Goal: Transaction & Acquisition: Purchase product/service

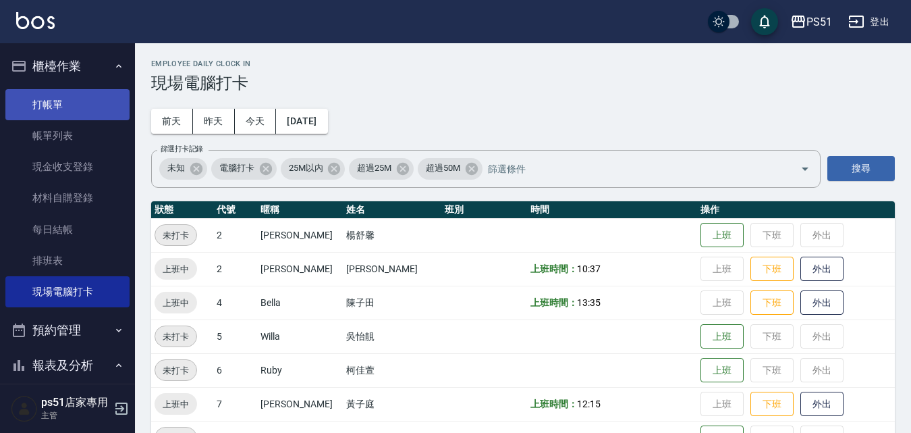
click at [70, 89] on link "打帳單" at bounding box center [67, 104] width 124 height 31
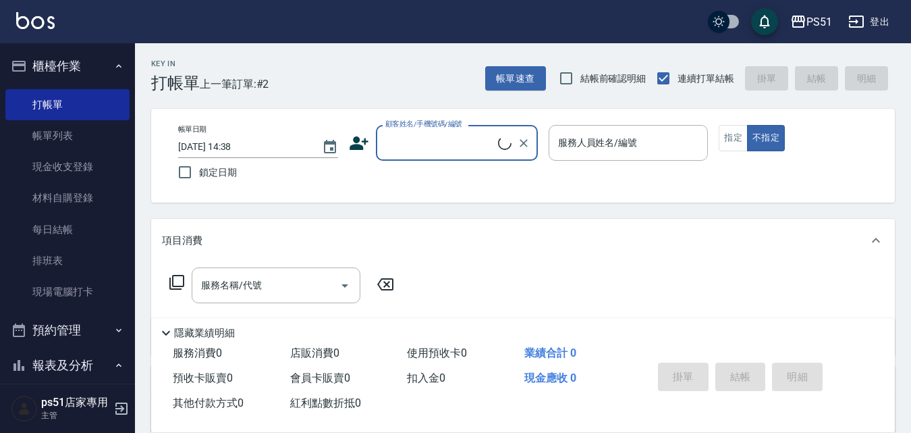
click at [464, 142] on input "顧客姓名/手機號碼/編號" at bounding box center [440, 143] width 116 height 24
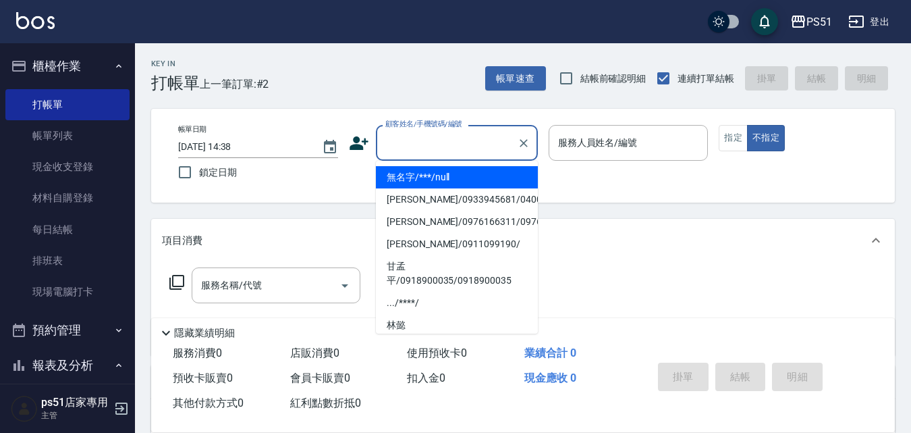
click at [462, 177] on li "無名字/***/null" at bounding box center [457, 177] width 162 height 22
type input "無名字/***/null"
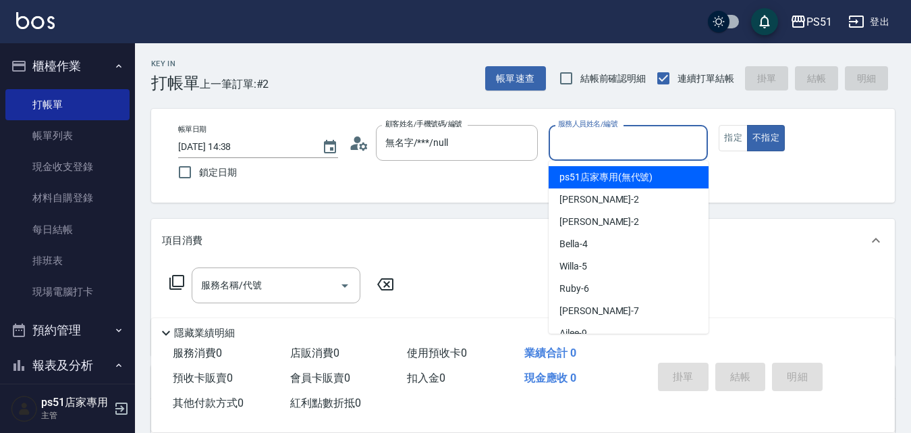
click at [586, 148] on input "服務人員姓名/編號" at bounding box center [629, 143] width 148 height 24
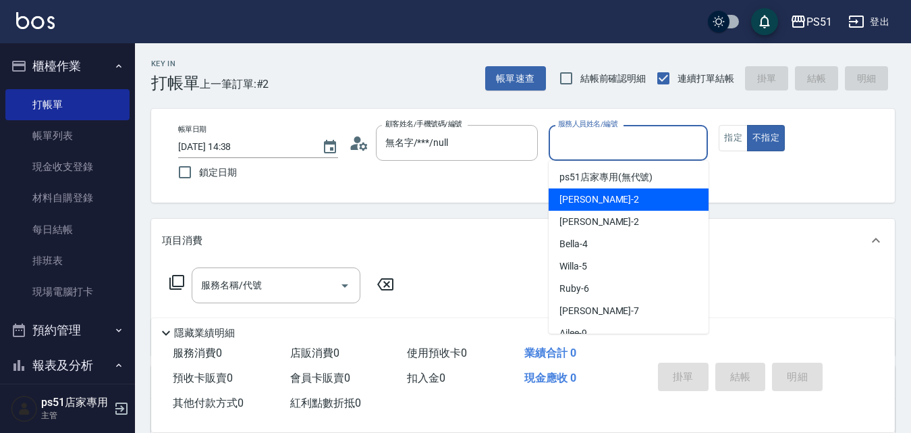
click at [603, 198] on div "[PERSON_NAME] -2" at bounding box center [629, 199] width 160 height 22
type input "[PERSON_NAME]-2"
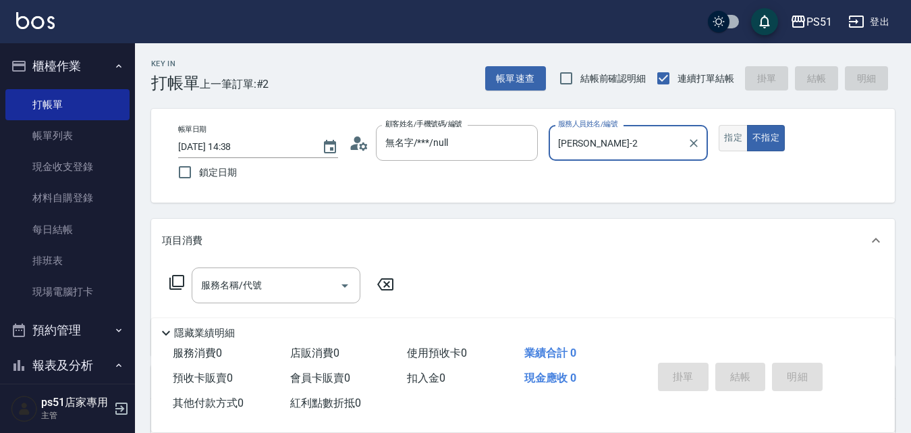
click at [736, 139] on button "指定" at bounding box center [733, 138] width 29 height 26
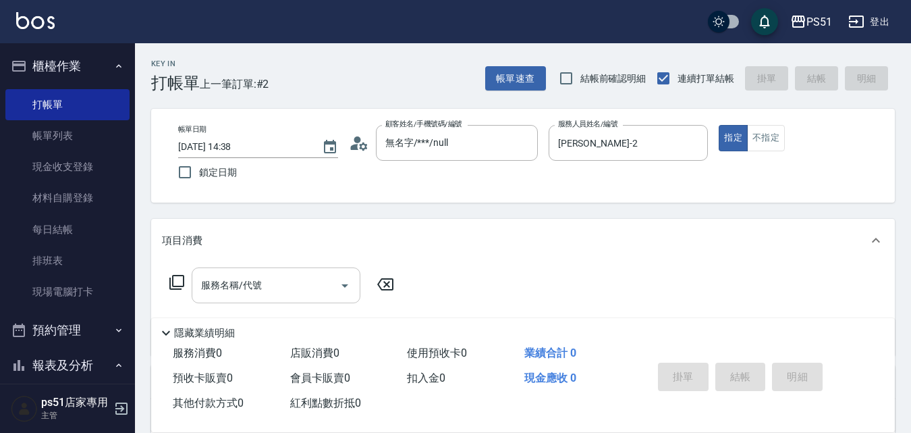
click at [271, 285] on input "服務名稱/代號" at bounding box center [266, 285] width 136 height 24
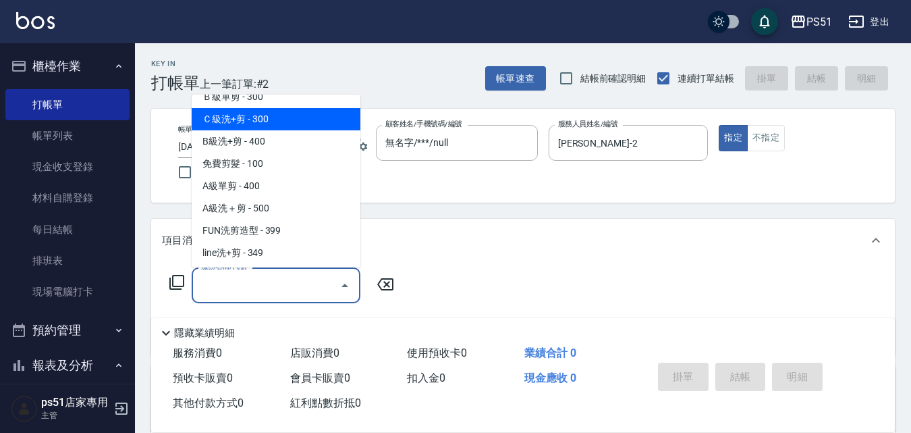
scroll to position [472, 0]
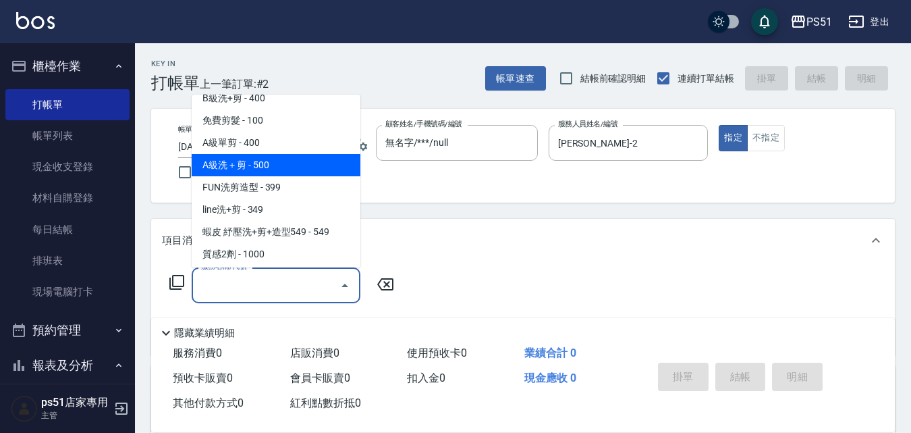
click at [300, 159] on span "A級洗＋剪 - 500" at bounding box center [276, 165] width 169 height 22
type input "A級洗＋剪(207)"
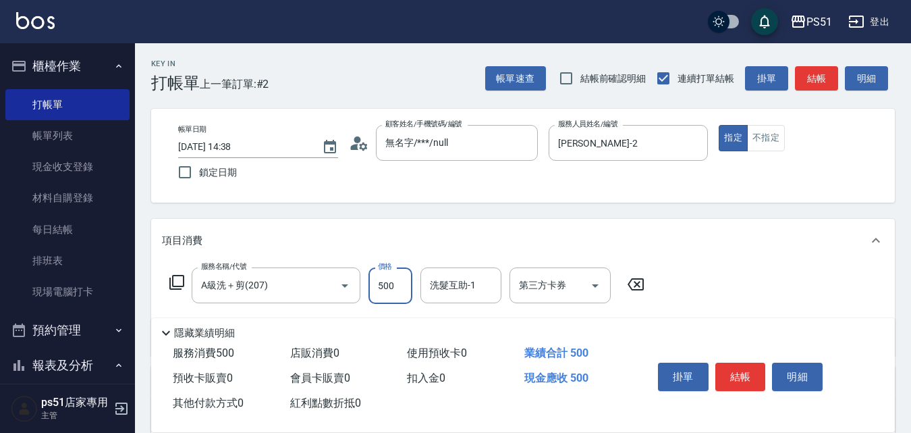
click at [377, 281] on input "500" at bounding box center [390, 285] width 44 height 36
type input "600"
click at [726, 368] on button "結帳" at bounding box center [740, 376] width 51 height 28
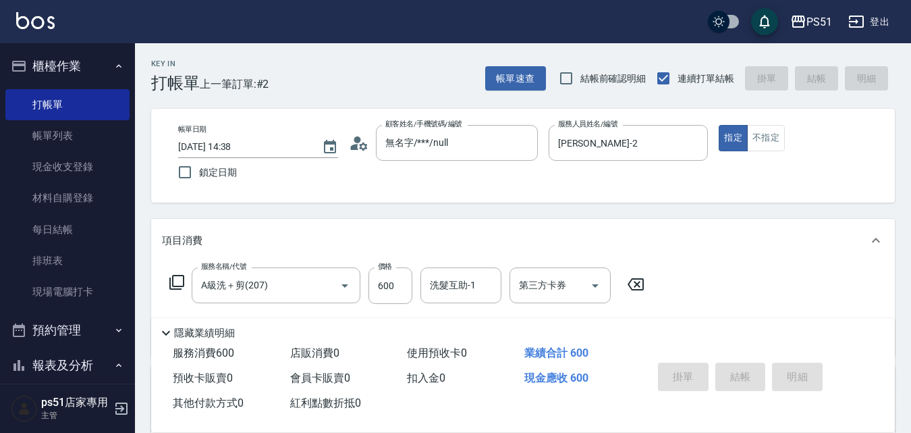
type input "[DATE] 14:39"
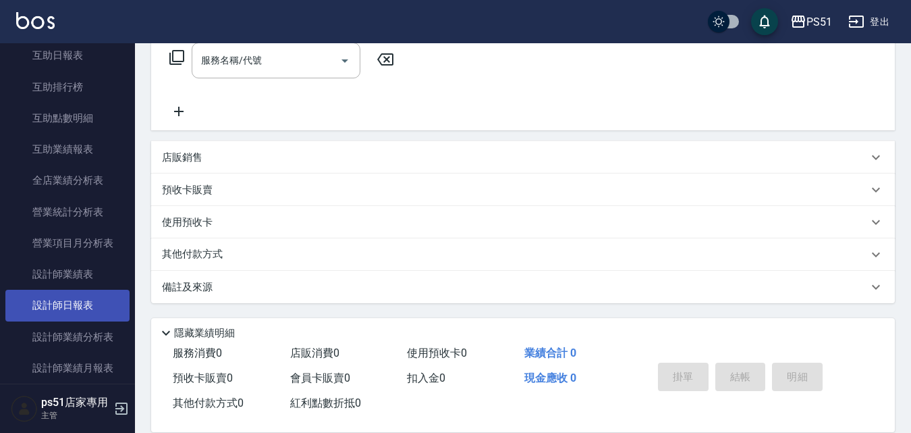
click at [78, 314] on link "設計師日報表" at bounding box center [67, 305] width 124 height 31
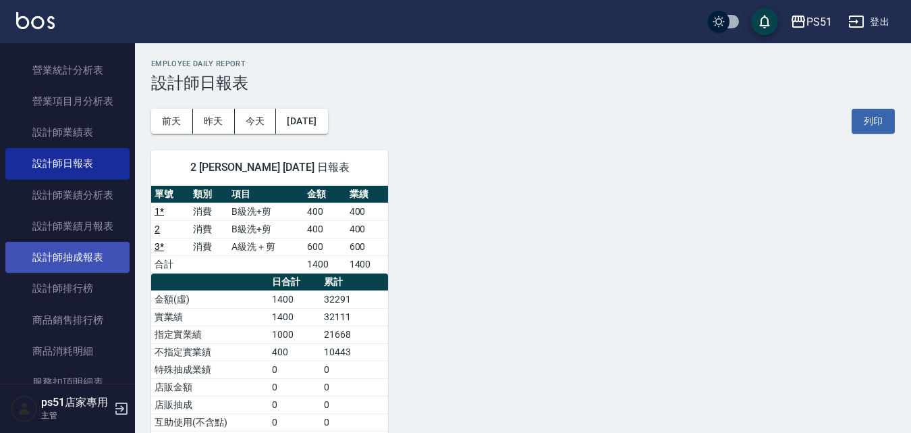
scroll to position [660, 0]
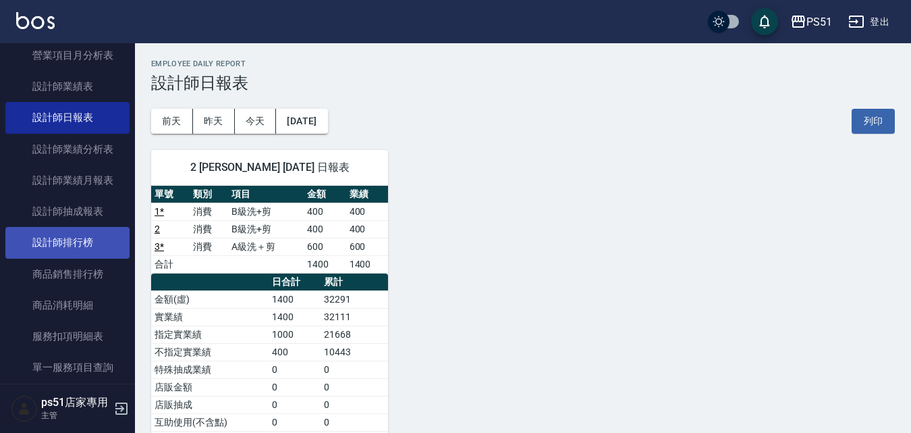
click at [97, 237] on link "設計師排行榜" at bounding box center [67, 242] width 124 height 31
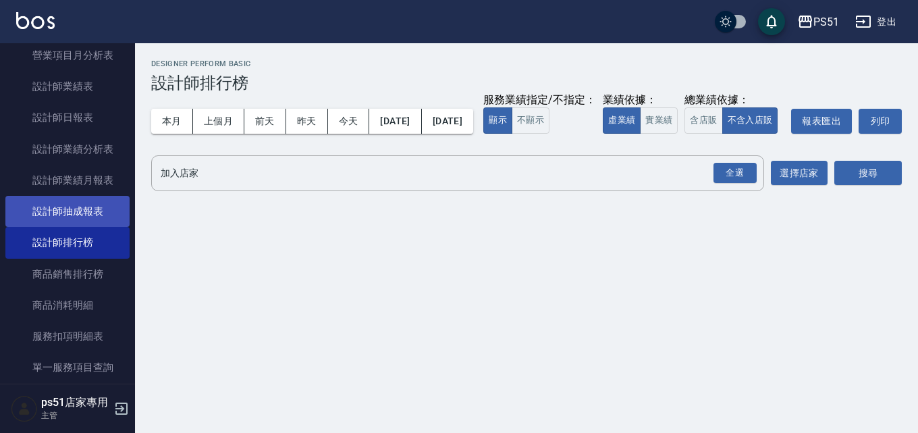
click at [104, 206] on link "設計師抽成報表" at bounding box center [67, 211] width 124 height 31
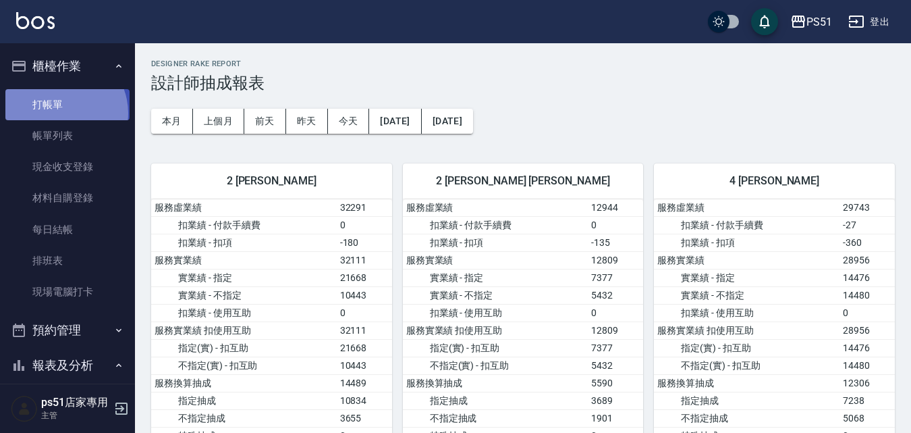
click at [59, 113] on link "打帳單" at bounding box center [67, 104] width 124 height 31
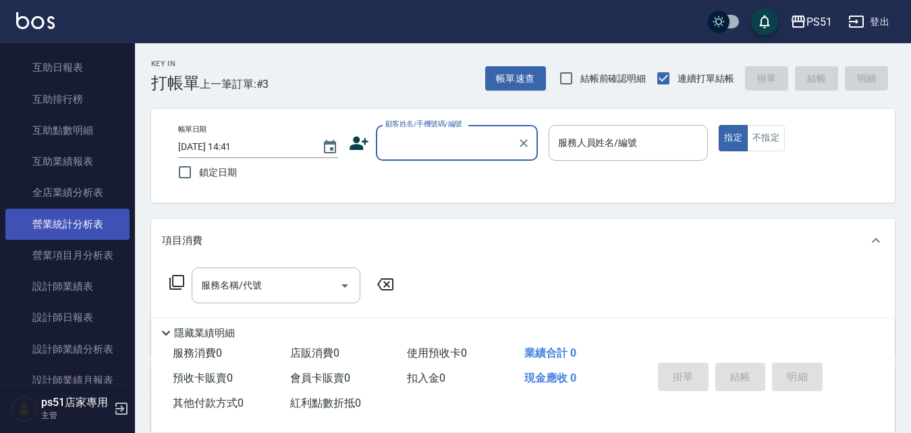
scroll to position [472, 0]
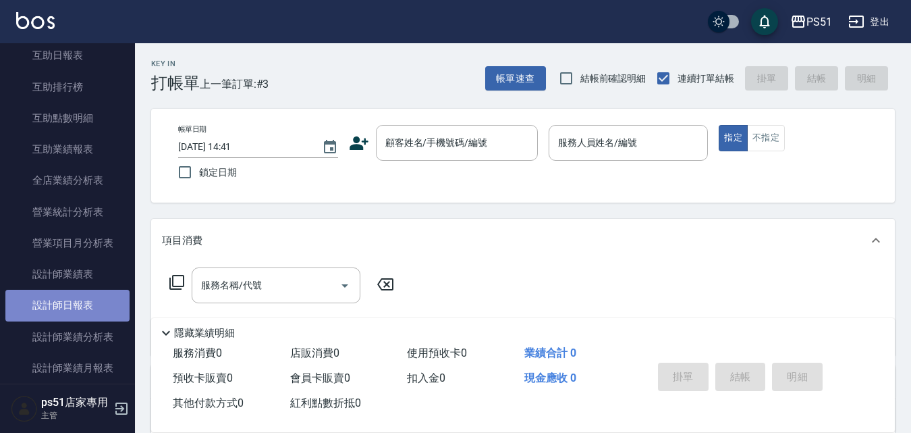
click at [90, 292] on link "設計師日報表" at bounding box center [67, 305] width 124 height 31
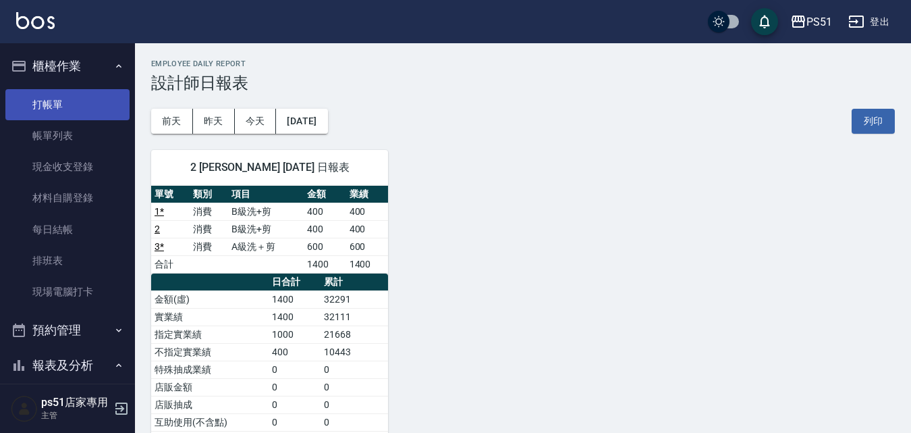
click at [78, 113] on link "打帳單" at bounding box center [67, 104] width 124 height 31
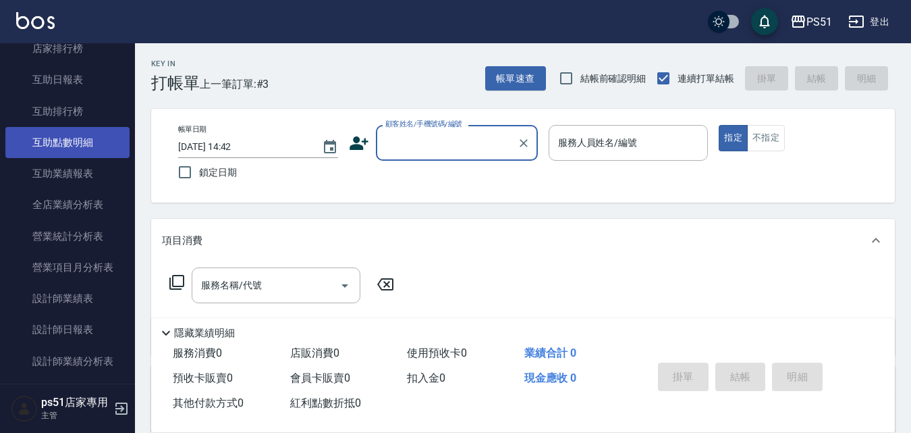
scroll to position [472, 0]
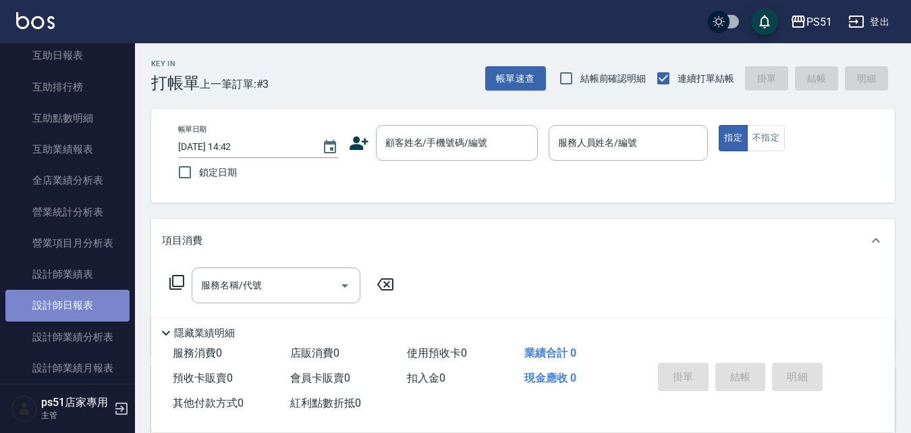
click at [72, 316] on link "設計師日報表" at bounding box center [67, 305] width 124 height 31
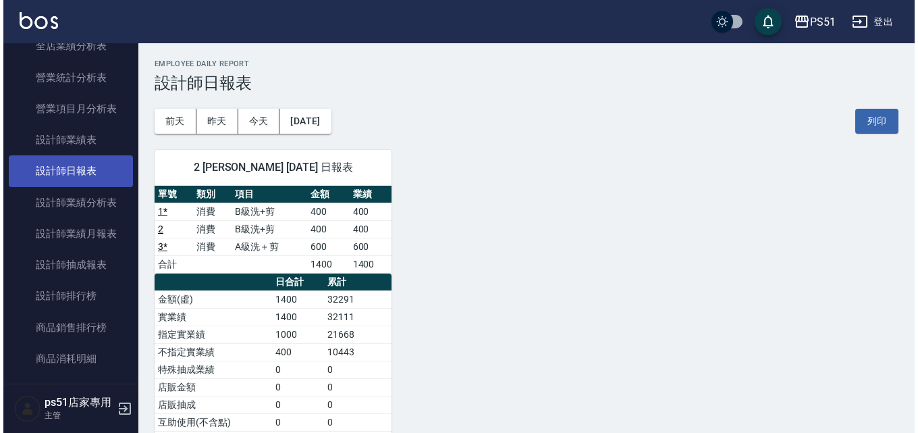
scroll to position [788, 0]
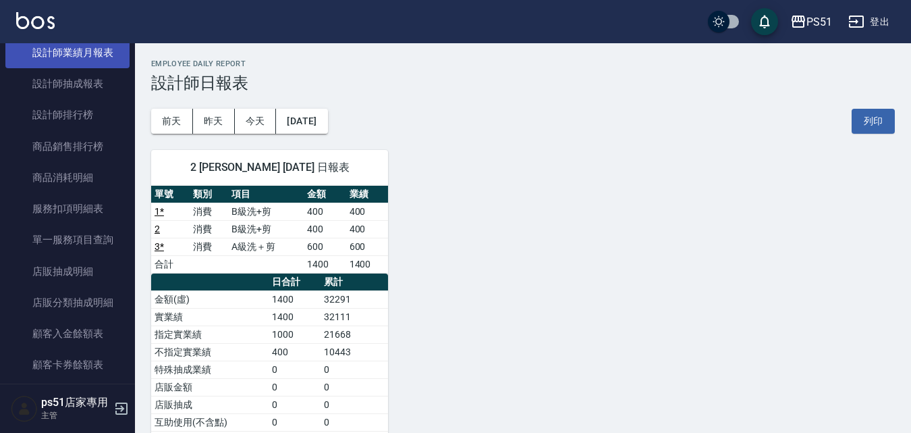
click at [105, 59] on link "設計師業績月報表" at bounding box center [67, 52] width 124 height 31
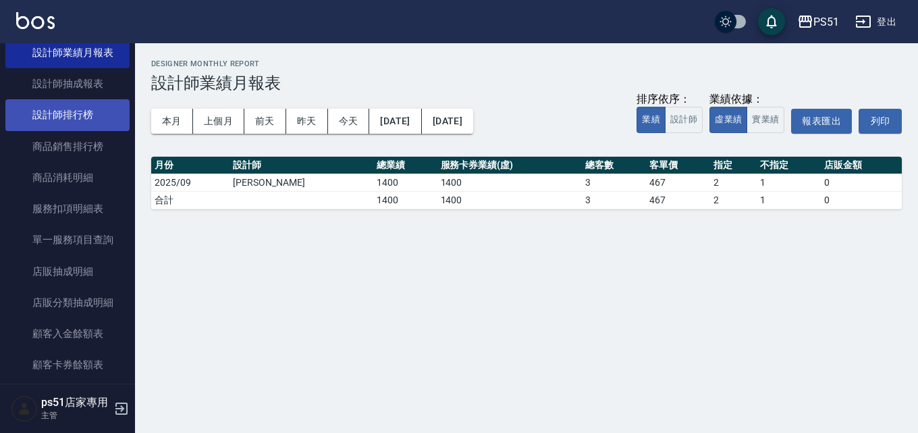
click at [94, 116] on link "設計師排行榜" at bounding box center [67, 114] width 124 height 31
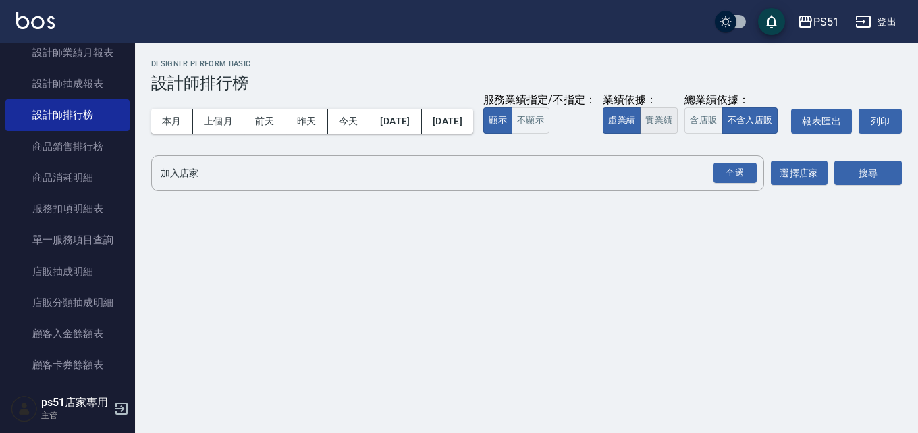
click at [640, 134] on button "實業績" at bounding box center [659, 120] width 38 height 26
click at [729, 184] on div "全選" at bounding box center [734, 173] width 43 height 21
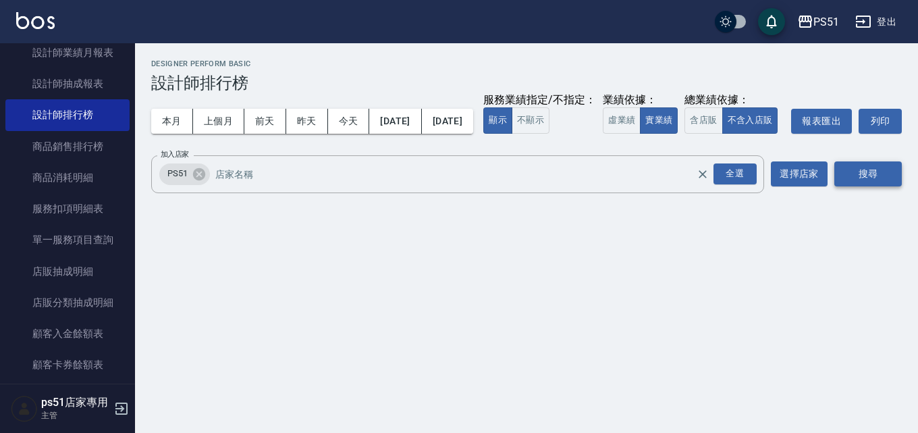
click at [865, 186] on button "搜尋" at bounding box center [867, 173] width 67 height 25
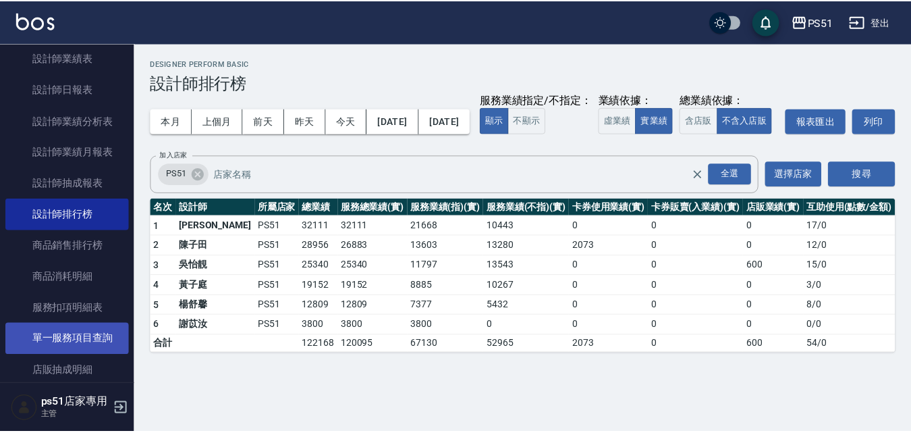
scroll to position [660, 0]
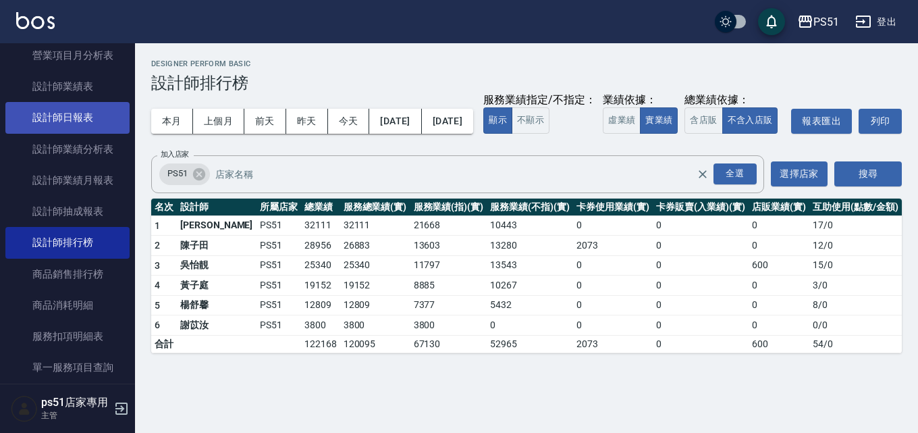
click at [95, 127] on link "設計師日報表" at bounding box center [67, 117] width 124 height 31
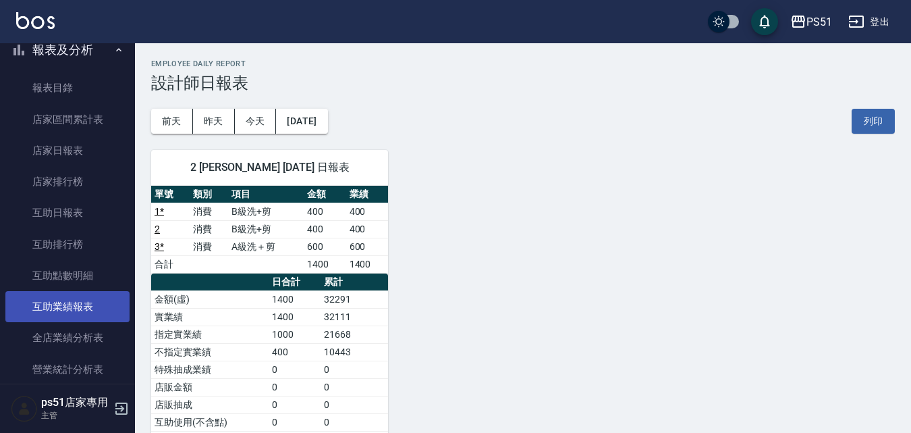
scroll to position [630, 0]
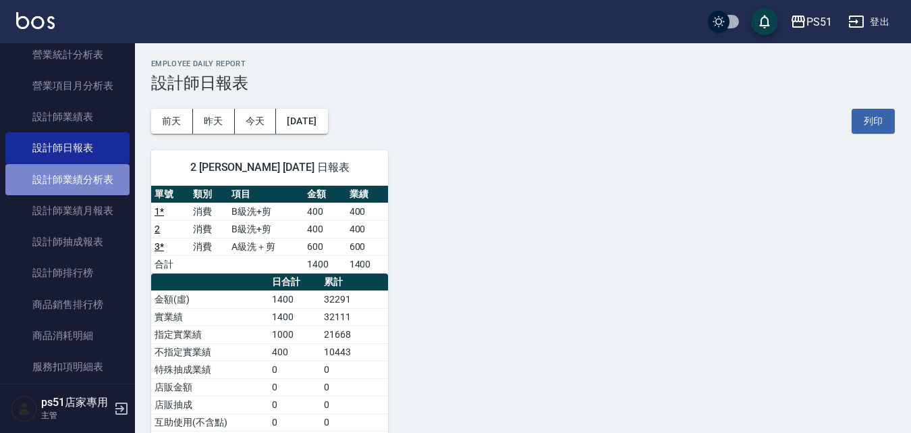
click at [103, 187] on link "設計師業績分析表" at bounding box center [67, 179] width 124 height 31
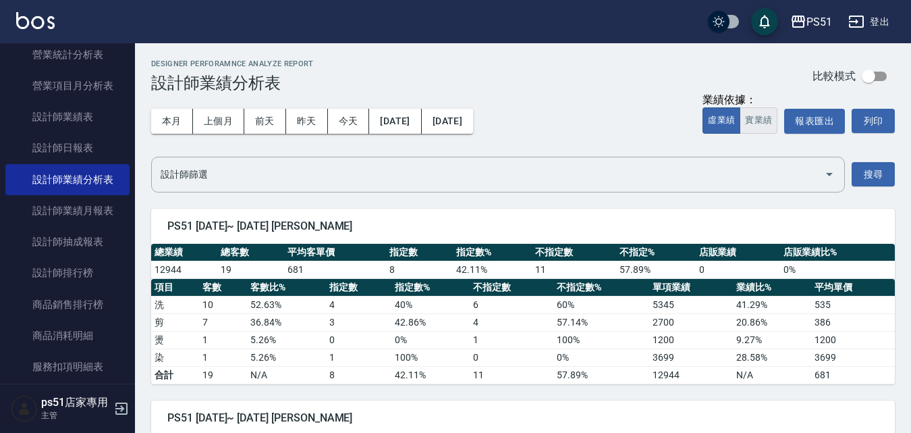
click at [755, 123] on button "實業績" at bounding box center [759, 120] width 38 height 26
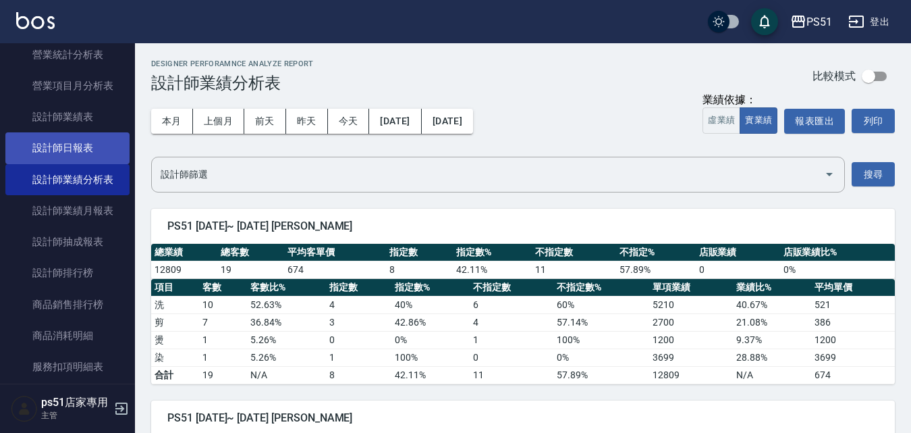
drag, startPoint x: 78, startPoint y: 160, endPoint x: 88, endPoint y: 155, distance: 12.1
click at [78, 159] on link "設計師日報表" at bounding box center [67, 147] width 124 height 31
click at [88, 155] on link "設計師日報表" at bounding box center [67, 147] width 124 height 31
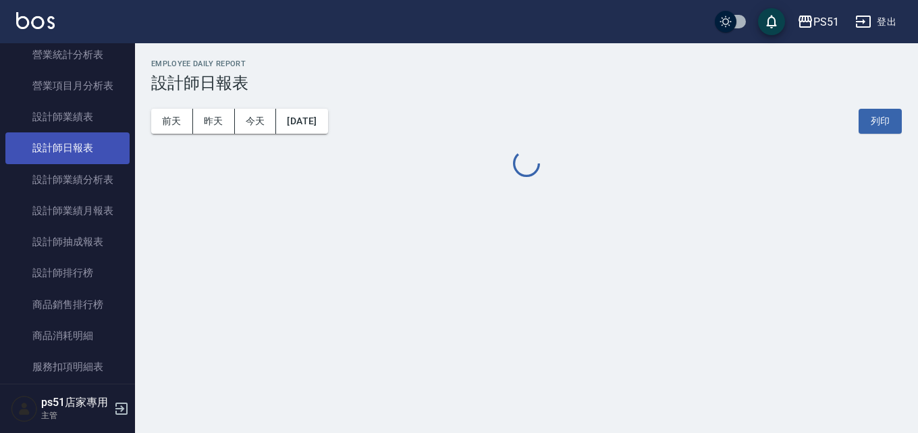
click at [88, 155] on link "設計師日報表" at bounding box center [67, 147] width 124 height 31
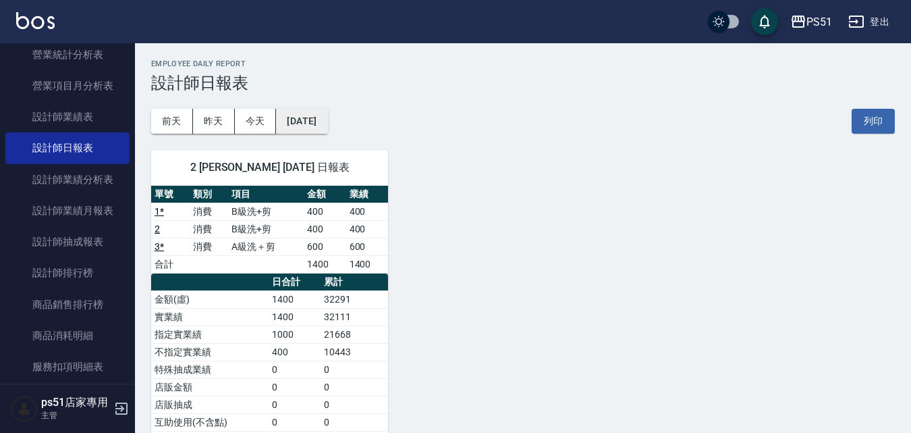
click at [327, 115] on button "[DATE]" at bounding box center [301, 121] width 51 height 25
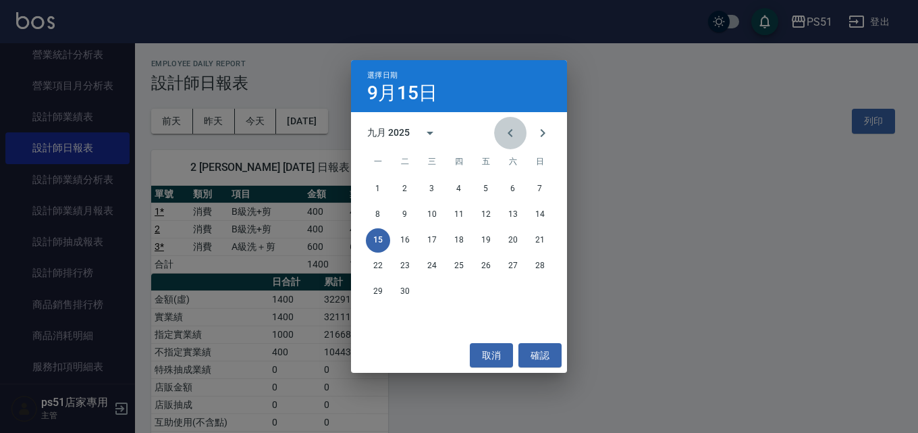
click at [513, 132] on icon "Previous month" at bounding box center [510, 133] width 16 height 16
click at [487, 211] on button "8" at bounding box center [486, 214] width 24 height 24
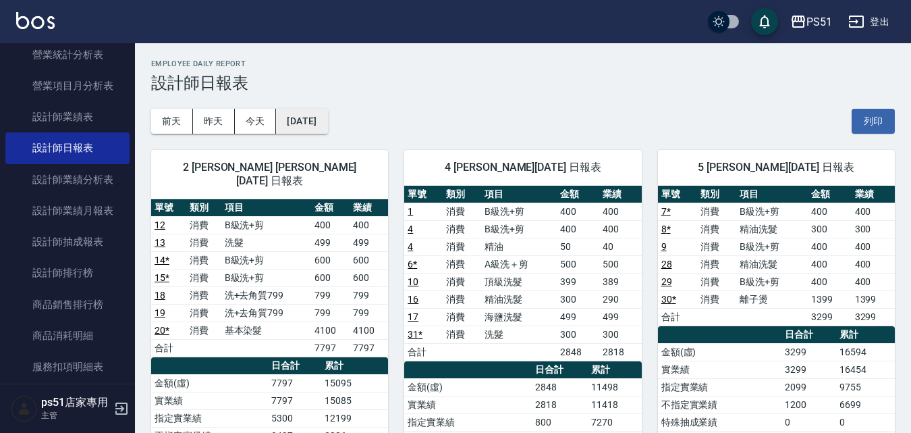
click at [303, 124] on button "[DATE]" at bounding box center [301, 121] width 51 height 25
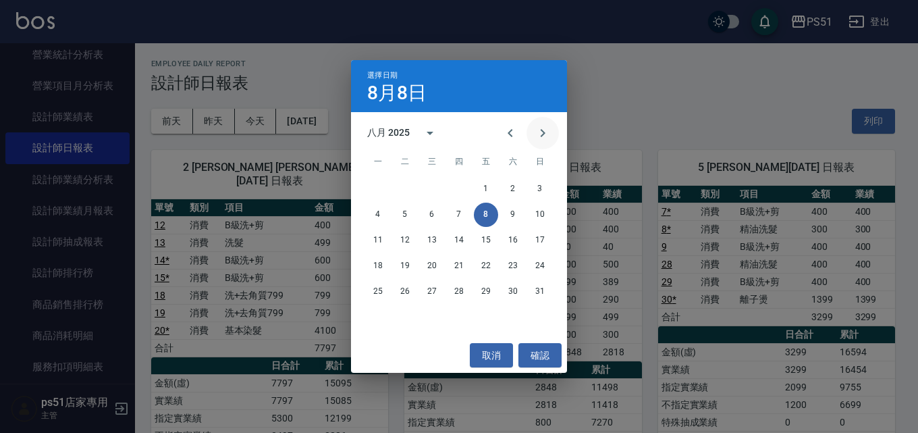
click at [539, 137] on icon "Next month" at bounding box center [543, 133] width 16 height 16
click at [381, 211] on button "8" at bounding box center [378, 214] width 24 height 24
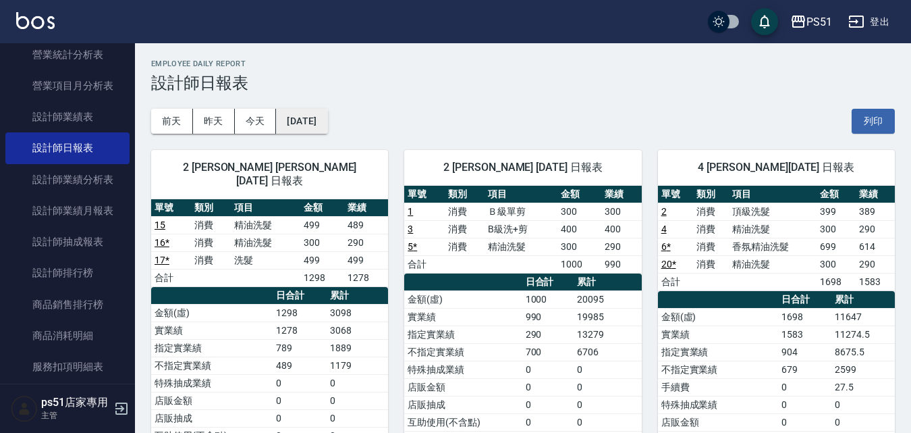
click at [321, 113] on button "[DATE]" at bounding box center [301, 121] width 51 height 25
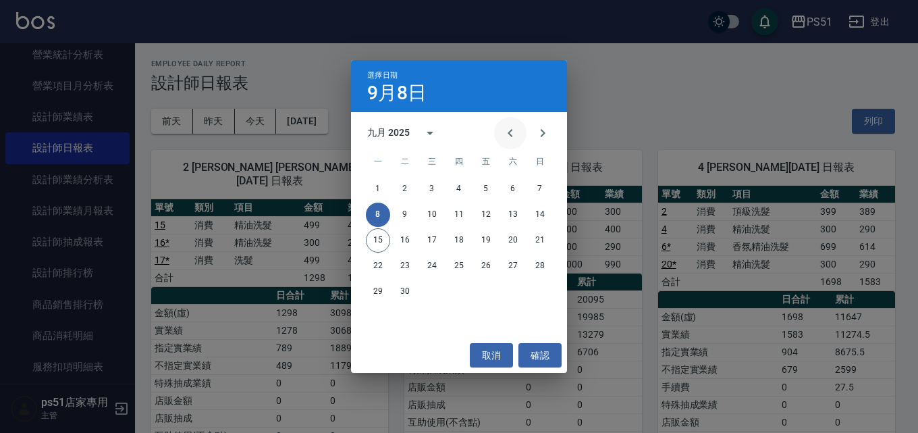
click at [510, 131] on icon "Previous month" at bounding box center [510, 133] width 5 height 8
click at [457, 209] on button "7" at bounding box center [459, 214] width 24 height 24
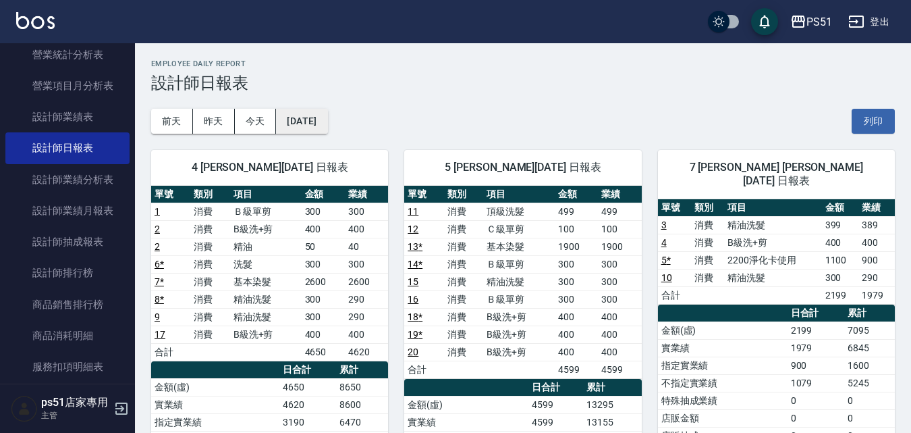
click at [323, 119] on button "[DATE]" at bounding box center [301, 121] width 51 height 25
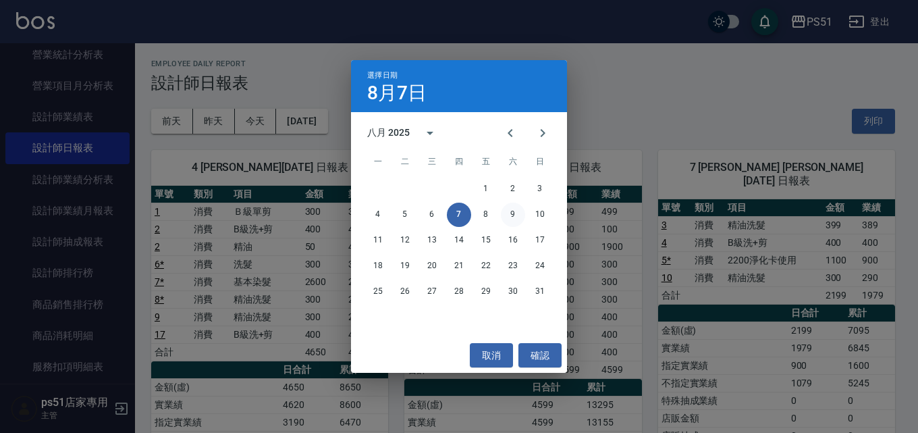
click at [516, 207] on button "9" at bounding box center [513, 214] width 24 height 24
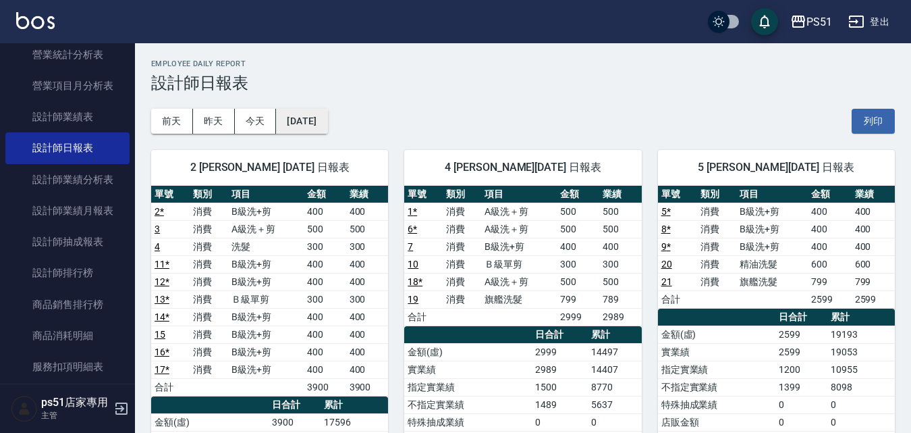
click at [327, 118] on button "[DATE]" at bounding box center [301, 121] width 51 height 25
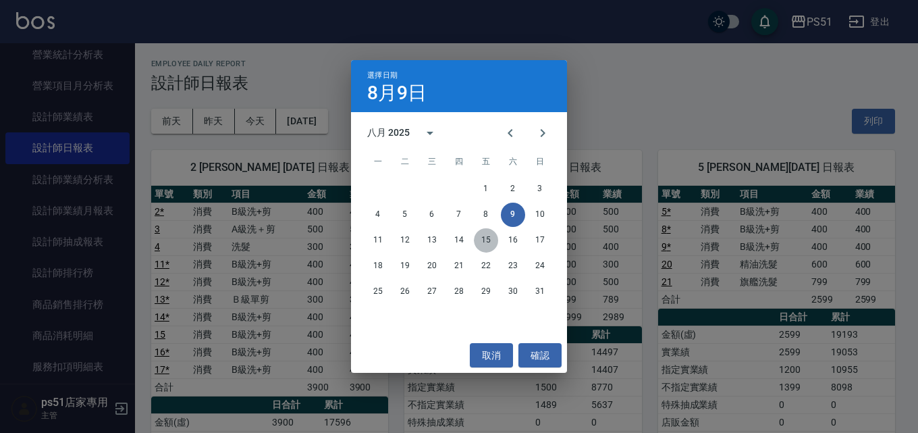
click at [483, 237] on button "15" at bounding box center [486, 240] width 24 height 24
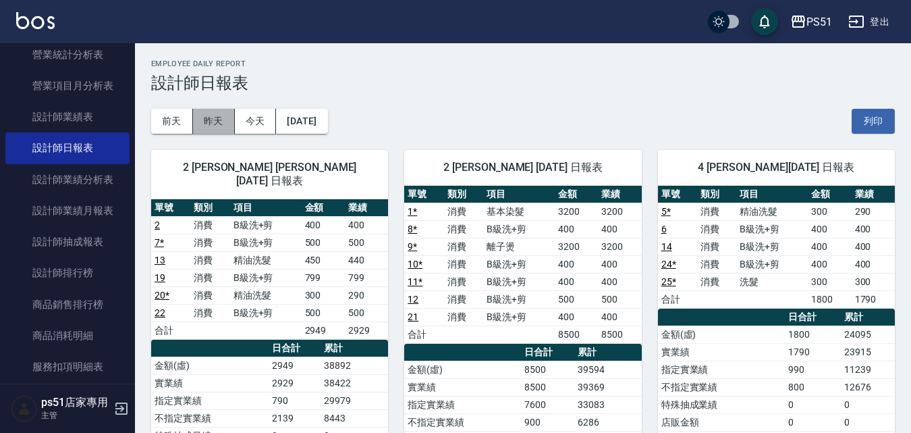
click at [215, 123] on button "昨天" at bounding box center [214, 121] width 42 height 25
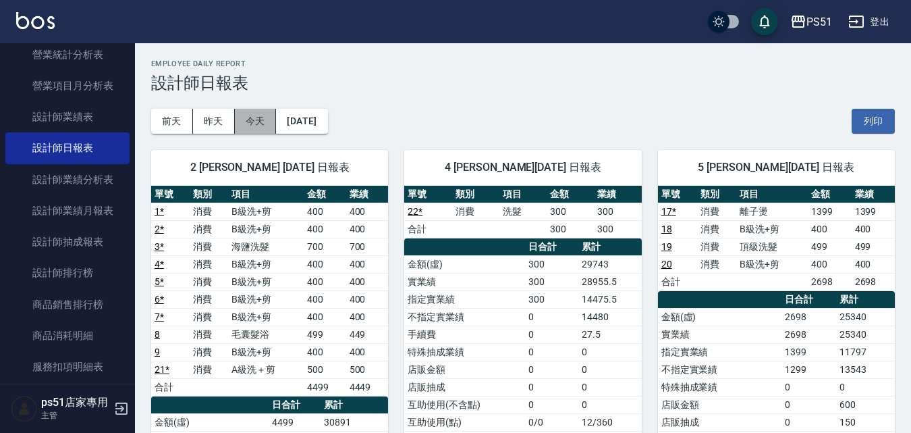
click at [258, 125] on button "今天" at bounding box center [256, 121] width 42 height 25
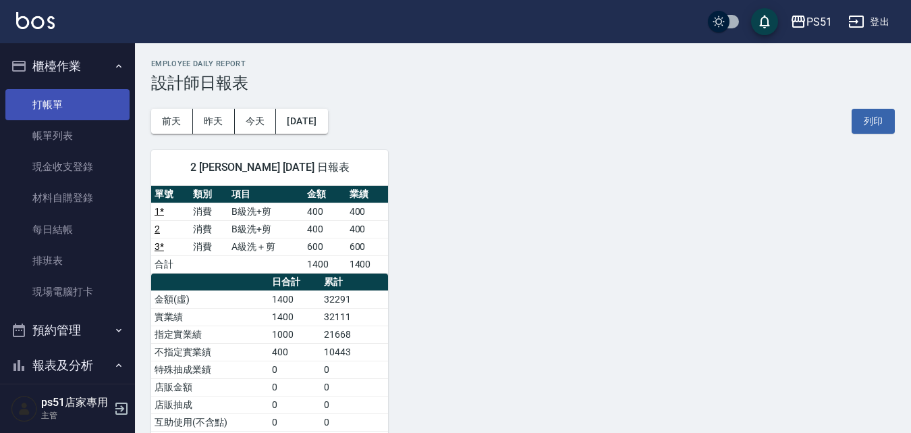
click at [84, 106] on link "打帳單" at bounding box center [67, 104] width 124 height 31
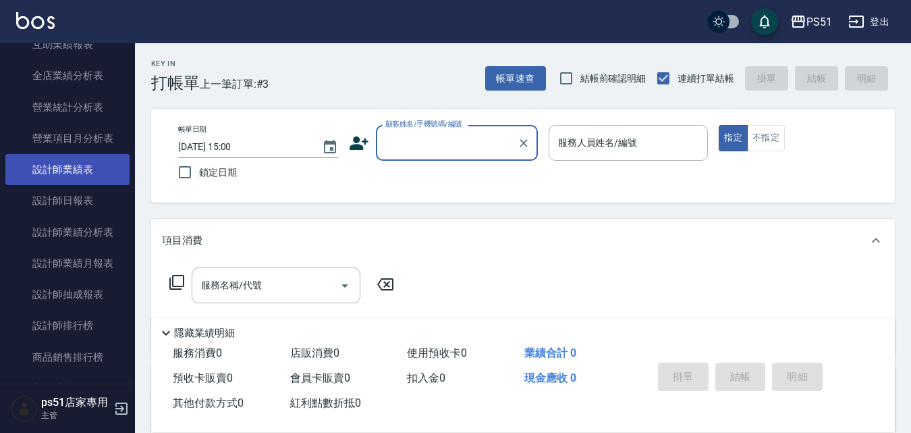
scroll to position [630, 0]
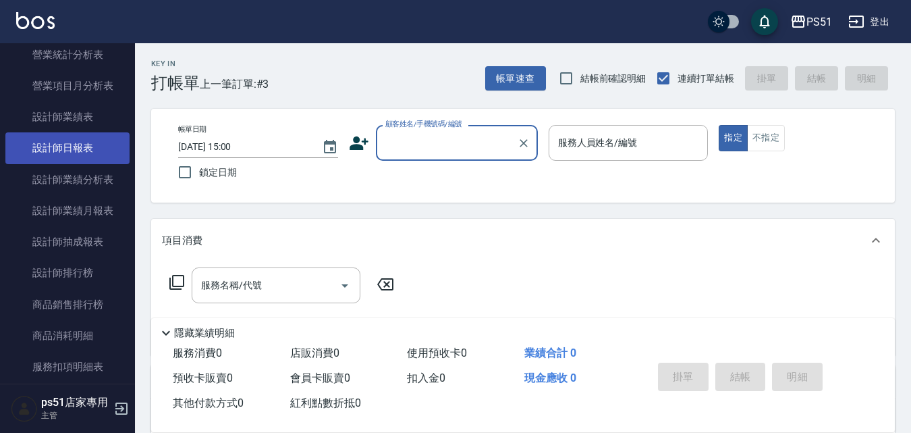
click at [98, 152] on link "設計師日報表" at bounding box center [67, 147] width 124 height 31
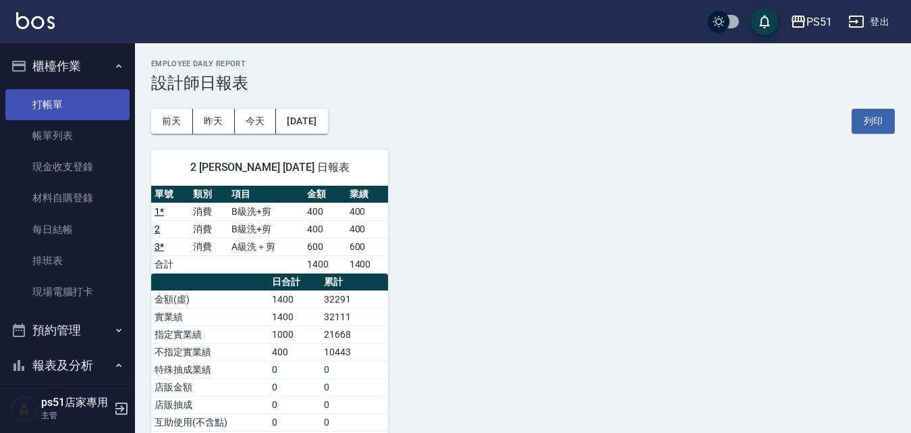
click at [84, 105] on link "打帳單" at bounding box center [67, 104] width 124 height 31
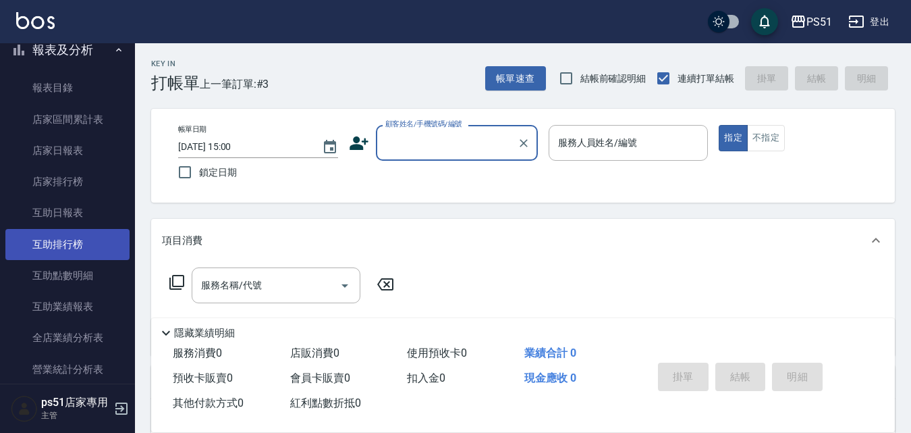
scroll to position [472, 0]
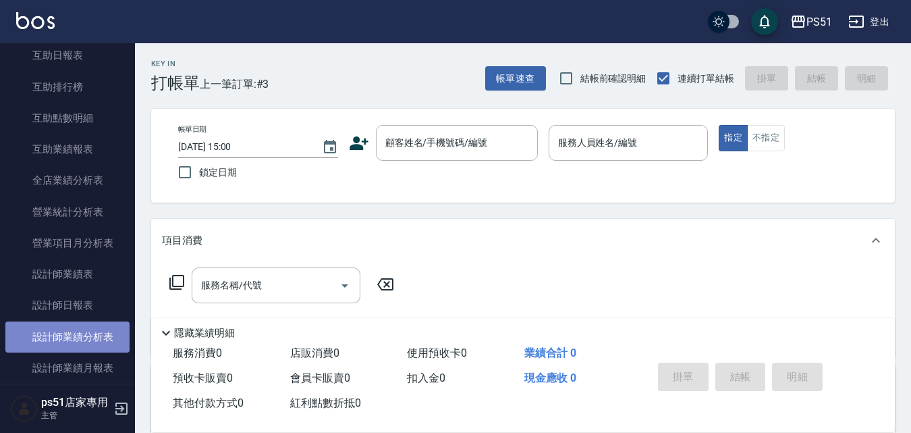
click at [99, 339] on link "設計師業績分析表" at bounding box center [67, 336] width 124 height 31
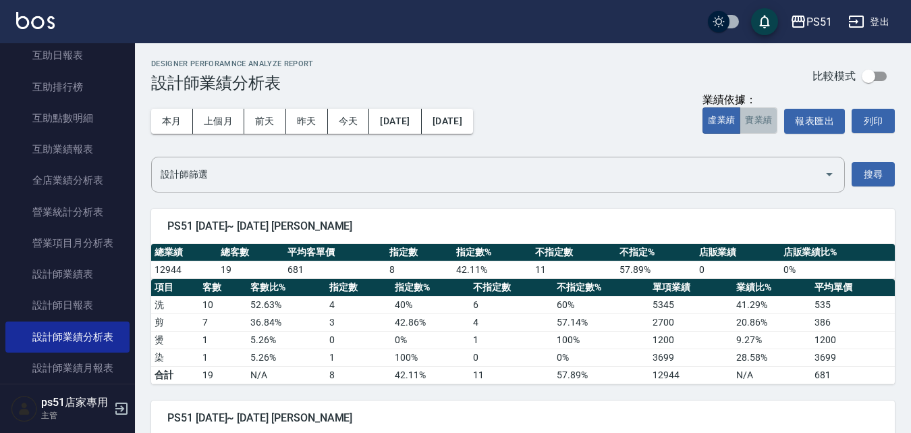
click at [746, 121] on button "實業績" at bounding box center [759, 120] width 38 height 26
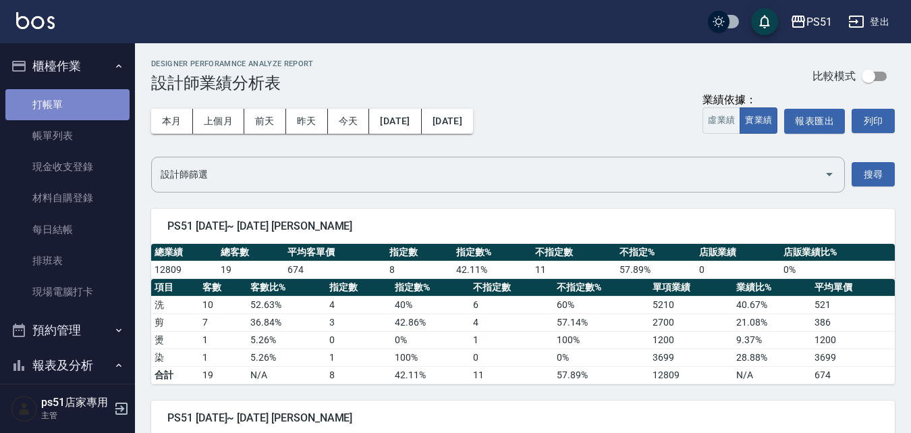
click at [85, 95] on link "打帳單" at bounding box center [67, 104] width 124 height 31
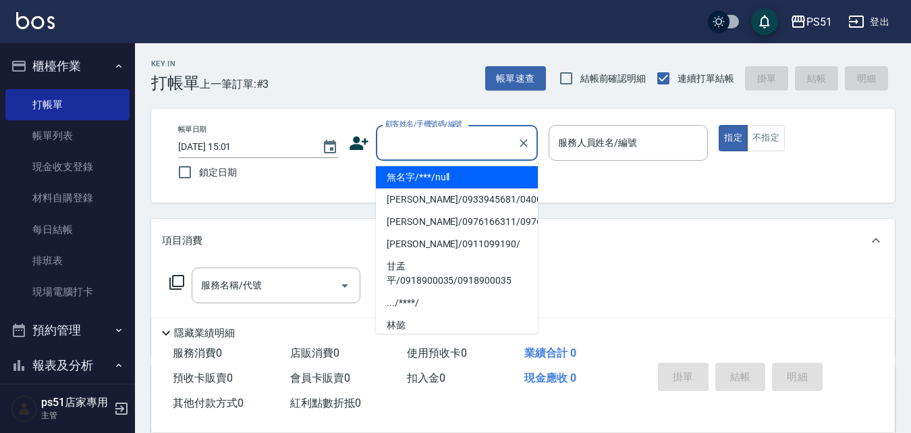
click at [422, 144] on input "顧客姓名/手機號碼/編號" at bounding box center [447, 143] width 130 height 24
click at [462, 176] on li "無名字/***/null" at bounding box center [457, 177] width 162 height 22
type input "無名字/***/null"
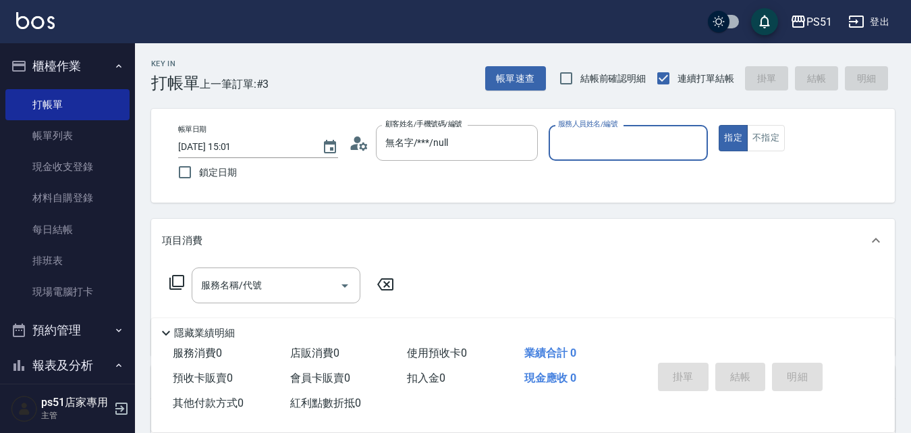
click at [584, 144] on input "服務人員姓名/編號" at bounding box center [629, 143] width 148 height 24
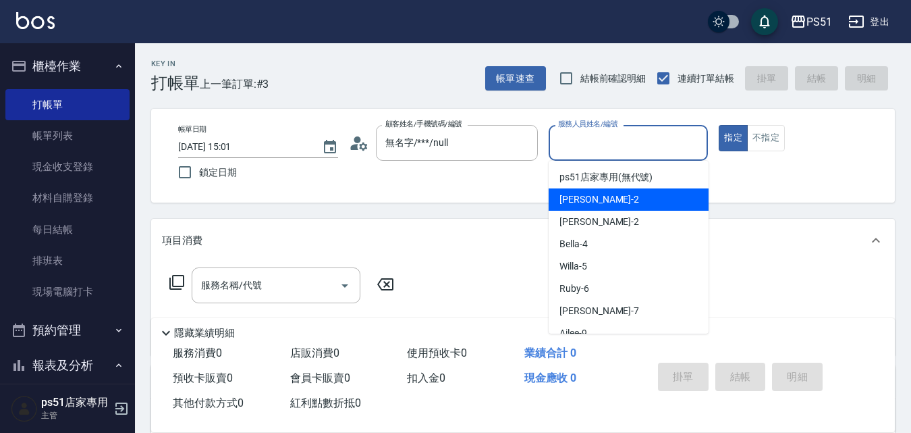
drag, startPoint x: 601, startPoint y: 196, endPoint x: 660, endPoint y: 184, distance: 60.0
click at [601, 196] on div "[PERSON_NAME] -2" at bounding box center [629, 199] width 160 height 22
type input "[PERSON_NAME]-2"
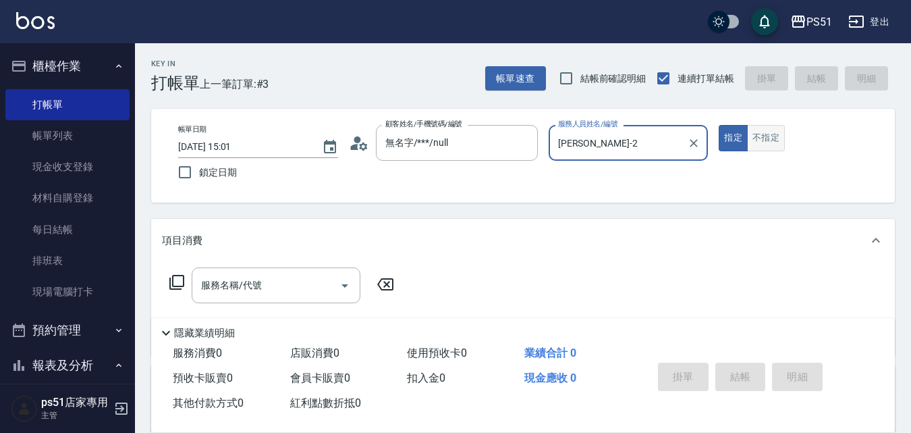
click at [771, 144] on button "不指定" at bounding box center [766, 138] width 38 height 26
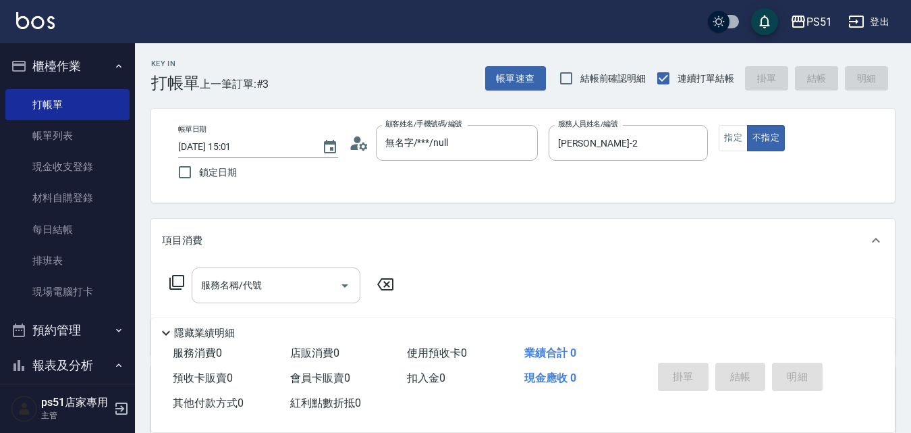
drag, startPoint x: 296, startPoint y: 285, endPoint x: 300, endPoint y: 277, distance: 9.1
click at [296, 284] on input "服務名稱/代號" at bounding box center [266, 285] width 136 height 24
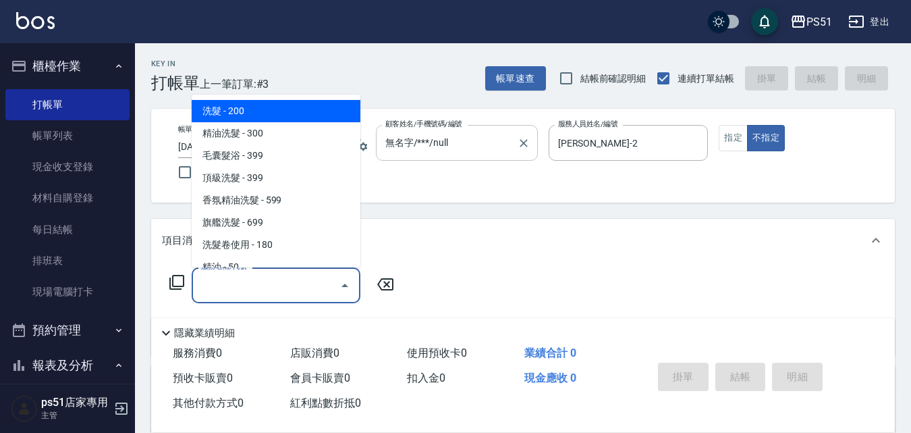
drag, startPoint x: 298, startPoint y: 119, endPoint x: 391, endPoint y: 151, distance: 97.7
click at [298, 119] on span "洗髮 - 200" at bounding box center [276, 111] width 169 height 22
type input "洗髮(101)"
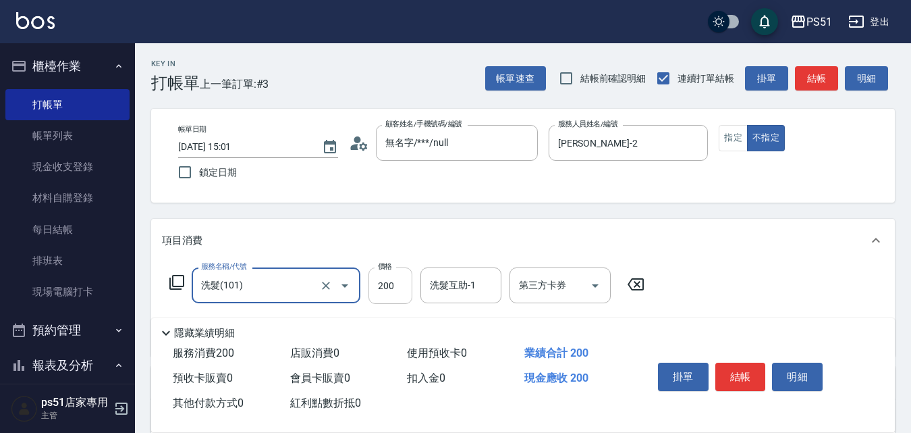
click at [385, 279] on input "200" at bounding box center [390, 285] width 44 height 36
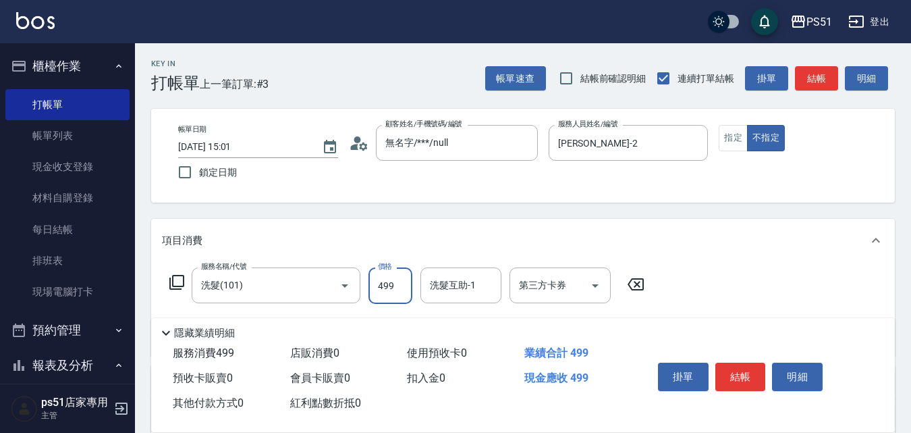
type input "499"
click at [732, 372] on button "結帳" at bounding box center [740, 376] width 51 height 28
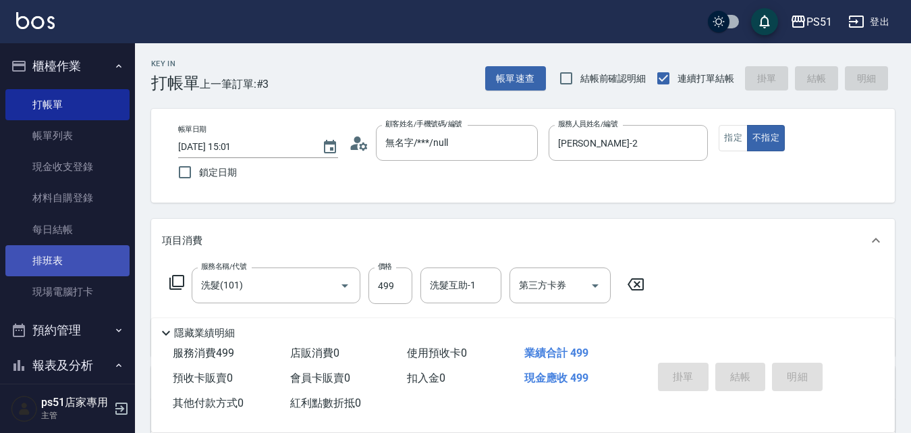
type input "[DATE] 15:29"
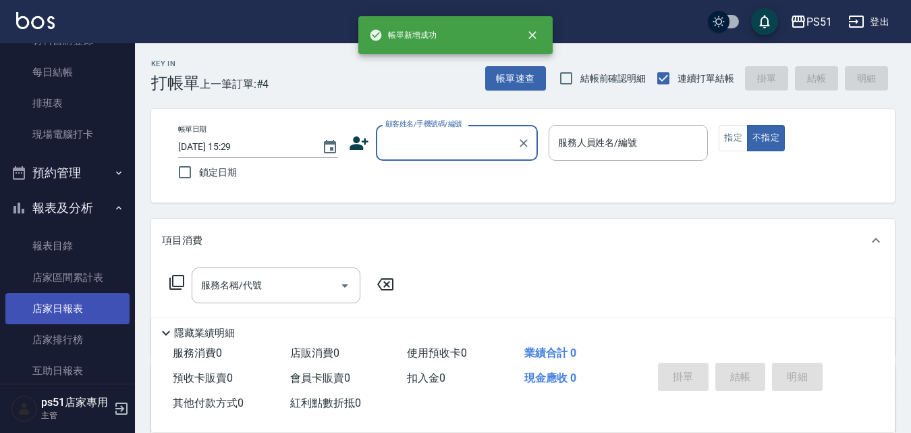
scroll to position [472, 0]
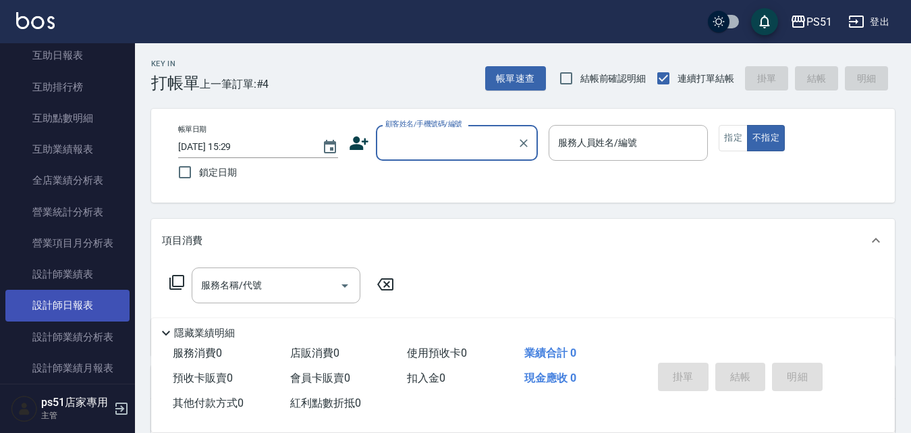
click at [94, 309] on link "設計師日報表" at bounding box center [67, 305] width 124 height 31
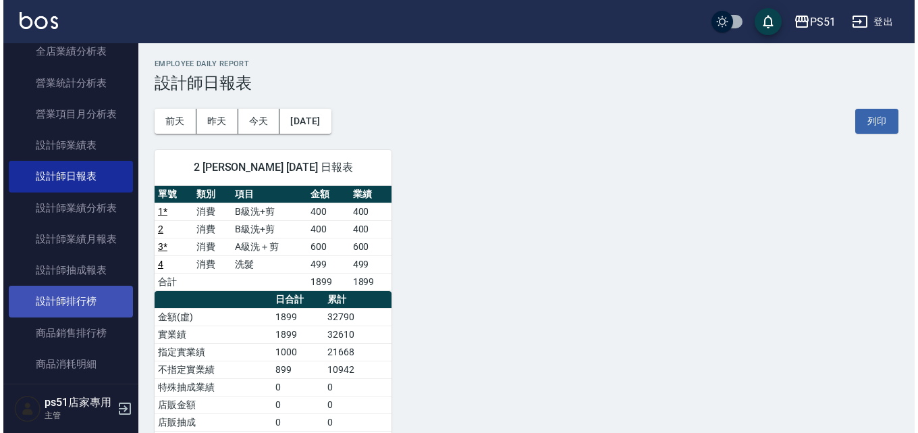
scroll to position [630, 0]
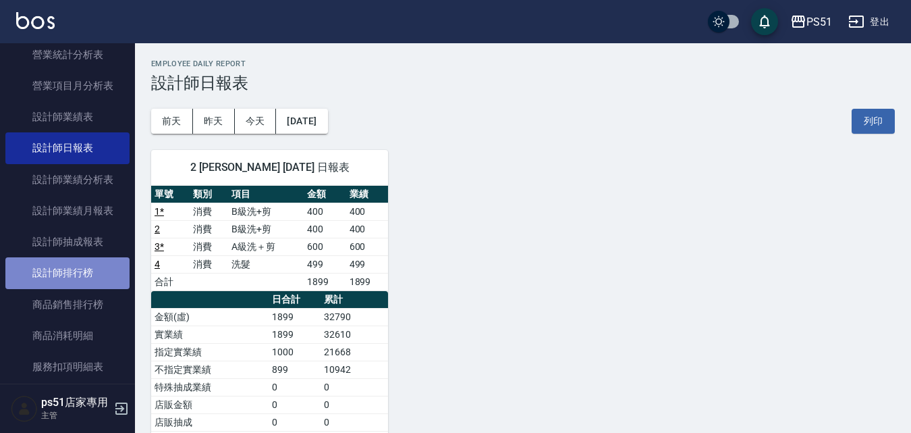
click at [104, 270] on link "設計師排行榜" at bounding box center [67, 272] width 124 height 31
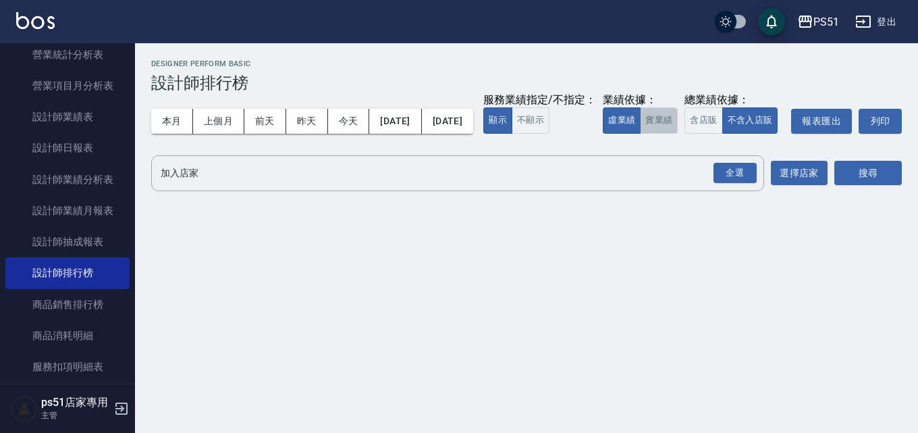
click at [640, 134] on button "實業績" at bounding box center [659, 120] width 38 height 26
click at [736, 184] on div "全選" at bounding box center [734, 173] width 43 height 21
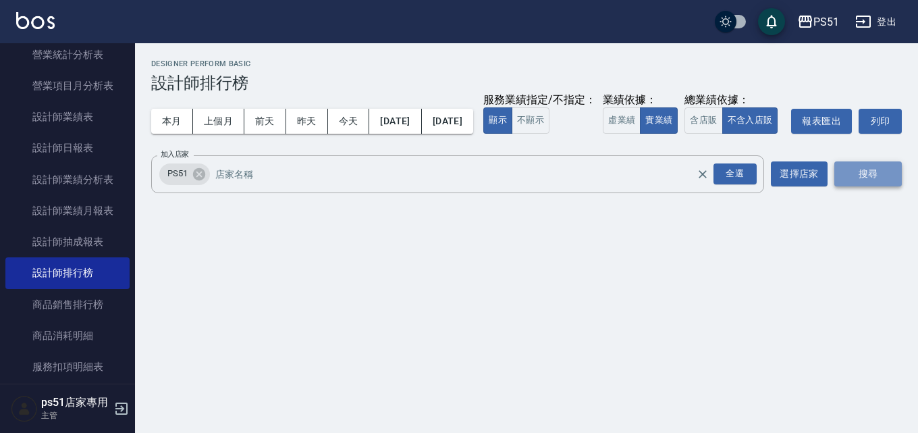
click at [876, 186] on button "搜尋" at bounding box center [867, 173] width 67 height 25
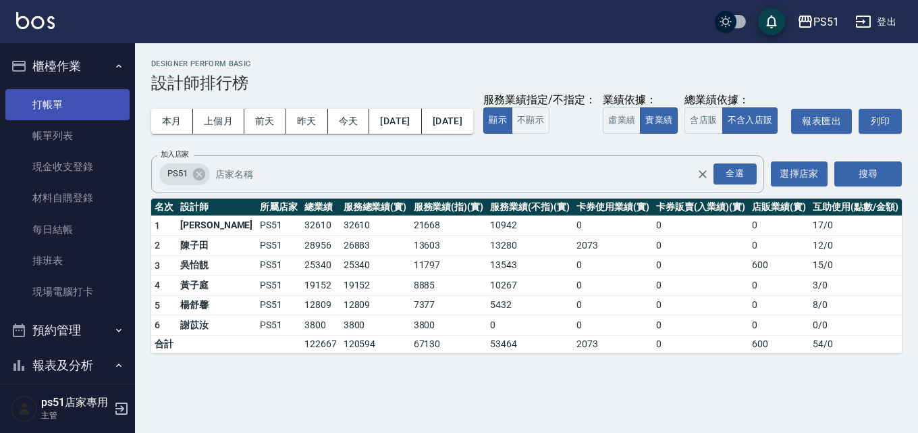
click at [84, 102] on link "打帳單" at bounding box center [67, 104] width 124 height 31
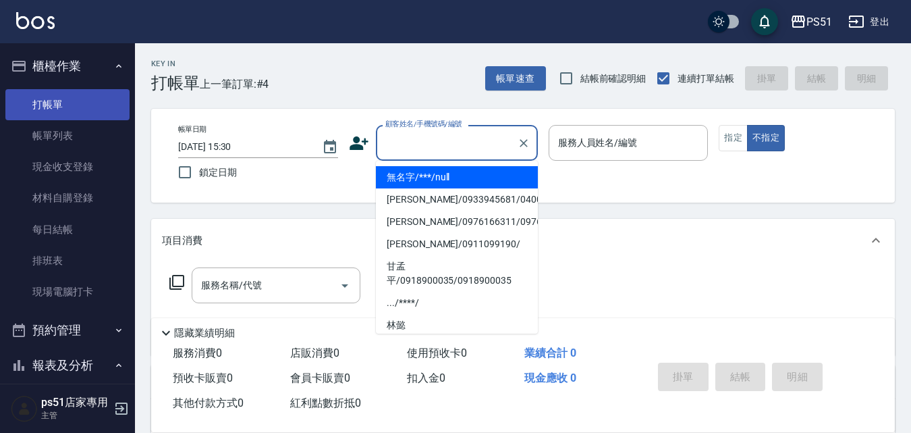
type input "無名字/***/null"
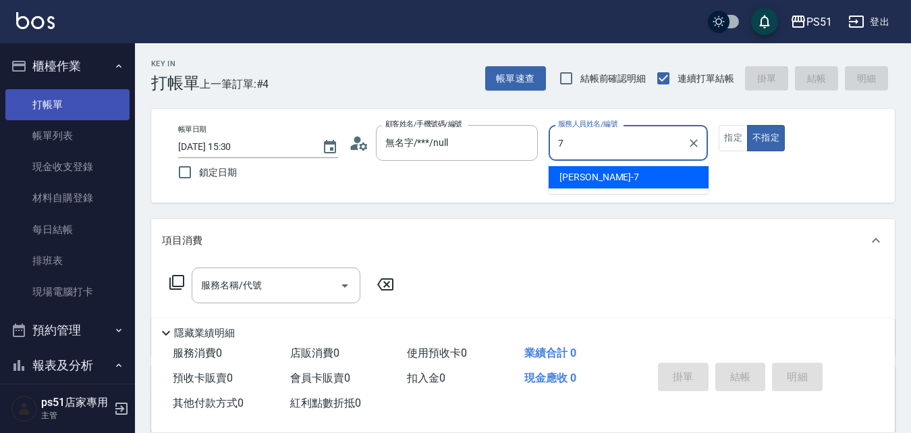
type input "[PERSON_NAME]-7"
type button "false"
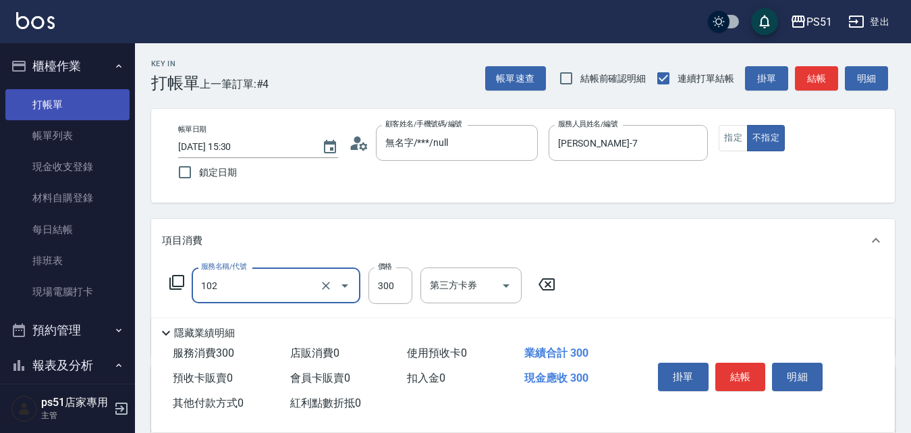
type input "精油洗髮(102)"
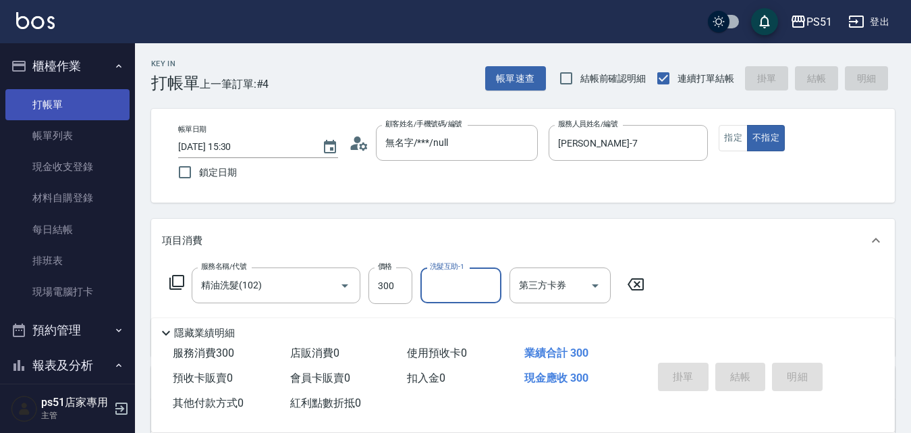
type input "[DATE] 15:56"
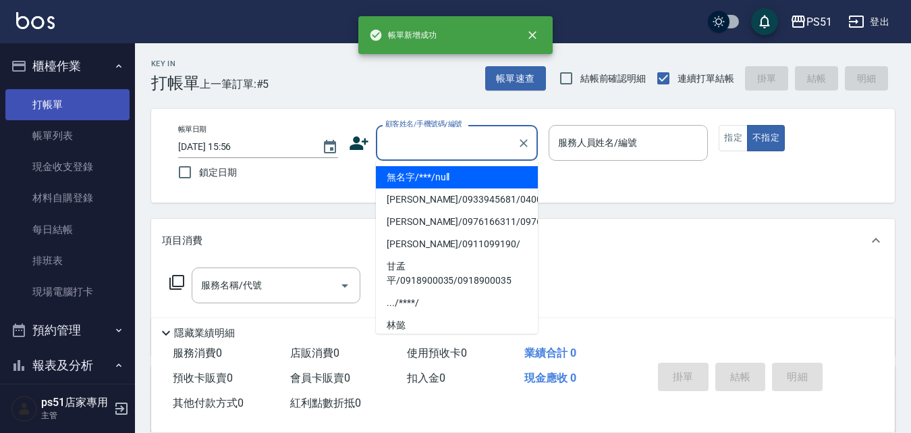
type input "無名字/***/null"
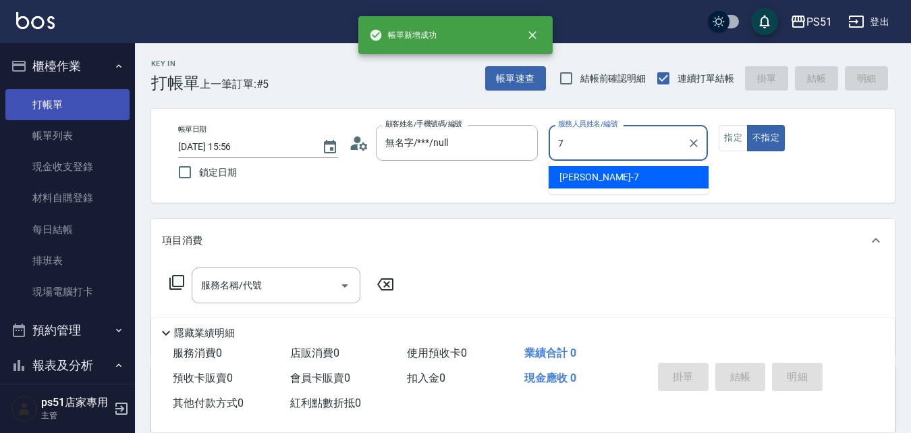
type input "[PERSON_NAME]-7"
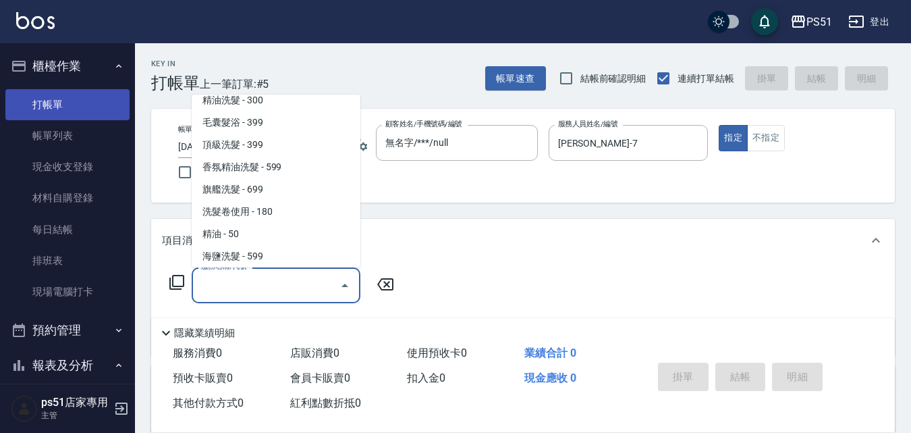
scroll to position [55, 0]
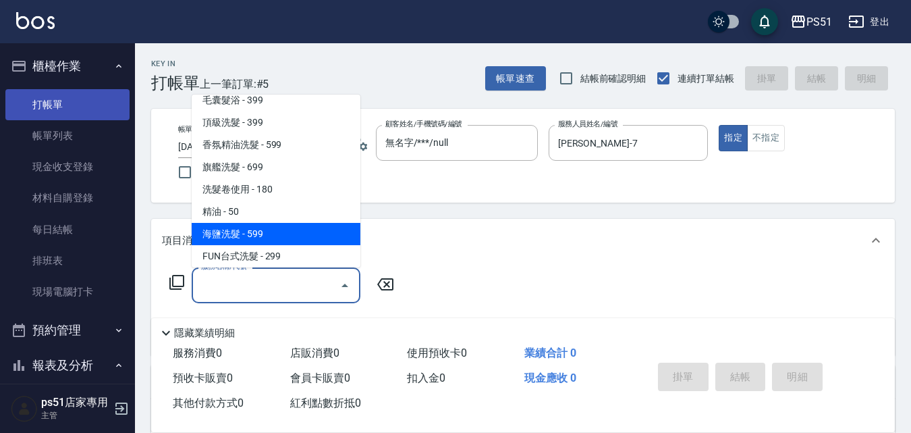
type input "海鹽洗髮(110)"
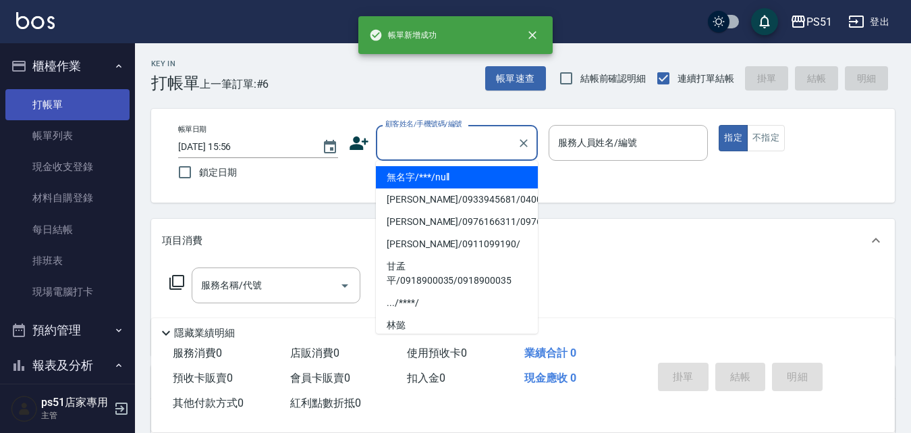
type input "無名字/***/null"
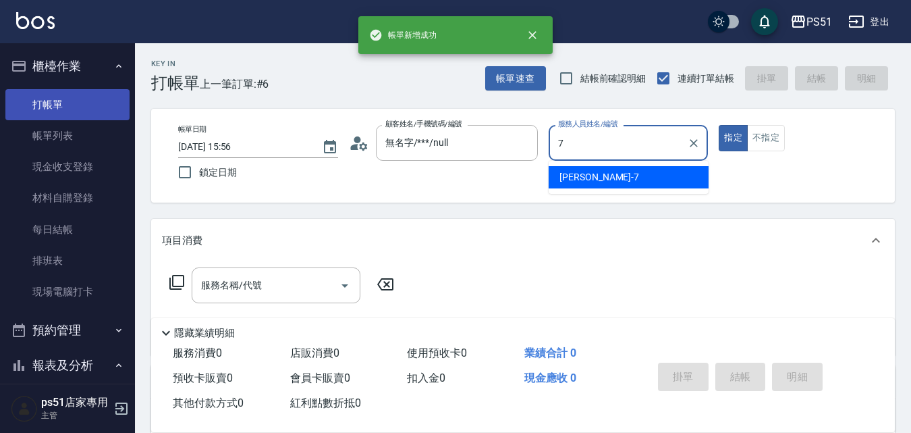
type input "[PERSON_NAME]-7"
type button "true"
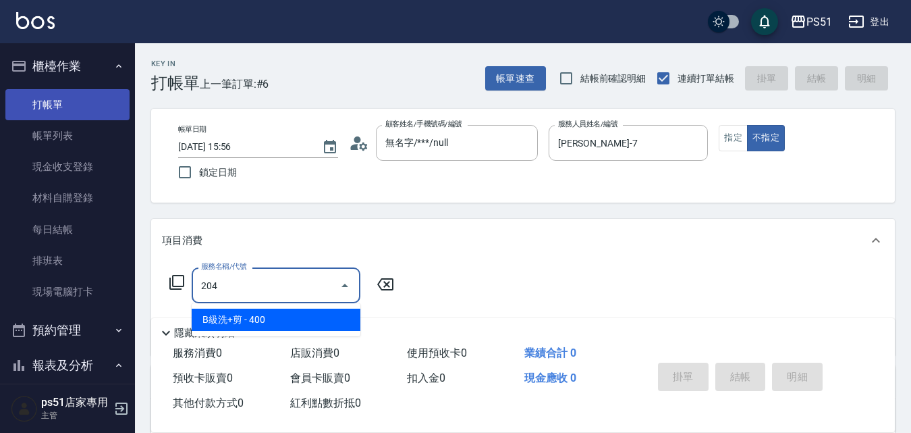
type input "B級洗+剪(204)"
